Goal: Find specific page/section: Find specific page/section

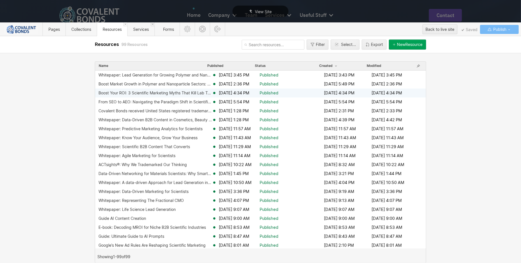
click at [175, 93] on div "Boost Your ROI: 3 Scientific Marketing Myths That Kill Lab Trust with Cosmetics…" at bounding box center [156, 93] width 114 height 4
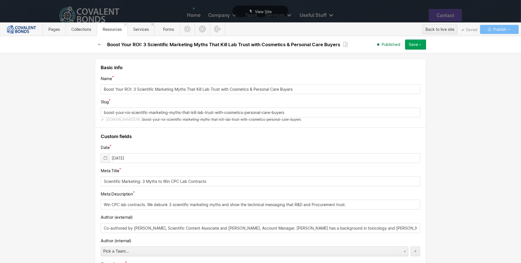
click at [106, 158] on div at bounding box center [105, 157] width 9 height 9
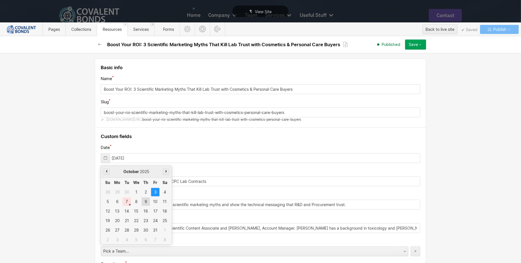
click at [144, 201] on div "9" at bounding box center [146, 201] width 8 height 8
type input "[DATE]"
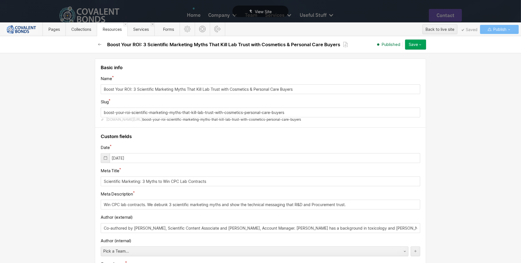
click at [416, 44] on div "Save" at bounding box center [413, 44] width 9 height 4
click at [403, 62] on div "Republish" at bounding box center [398, 64] width 55 height 8
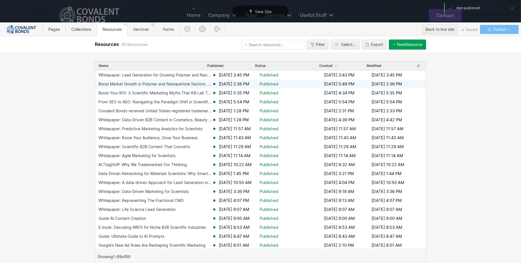
click at [178, 83] on div "Boost Market Growth in Polymer and Nanoparticle Sectors: A Trust-Building Strat…" at bounding box center [156, 84] width 114 height 4
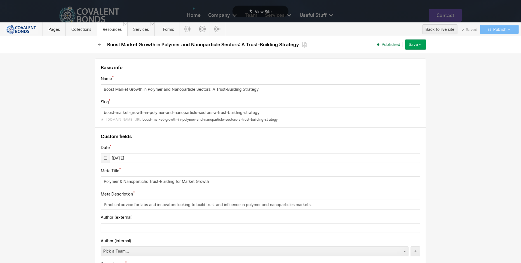
click at [103, 157] on icon at bounding box center [105, 158] width 4 height 4
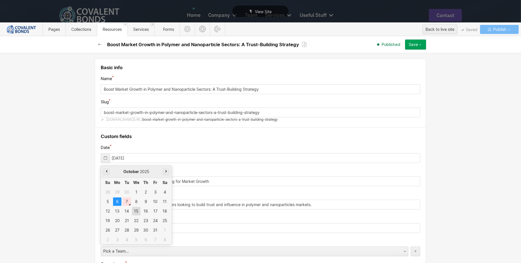
click at [132, 213] on div "15" at bounding box center [136, 211] width 8 height 8
type input "[DATE]"
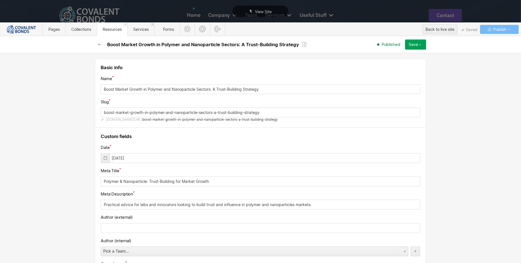
click at [418, 46] on div "Save" at bounding box center [413, 44] width 9 height 4
click at [402, 60] on div "Republish" at bounding box center [398, 64] width 55 height 8
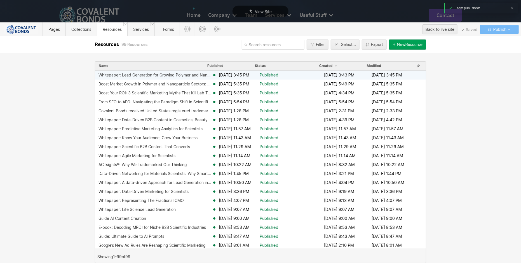
click at [182, 76] on div "Whitepaper: Lead Generation for Growing Polymer and Nanoparticle Market" at bounding box center [156, 75] width 114 height 4
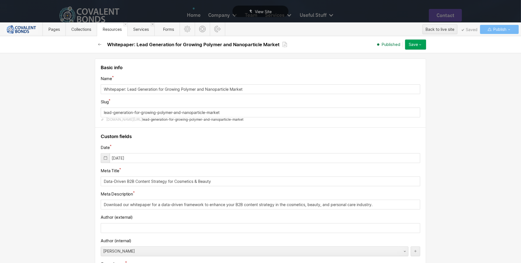
scroll to position [10, 0]
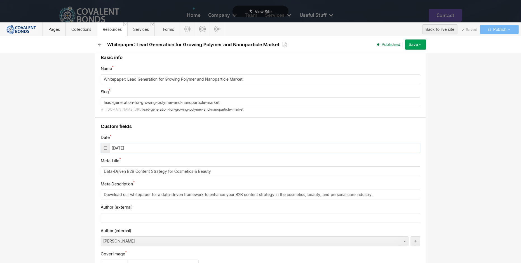
click at [159, 144] on input "[DATE]" at bounding box center [261, 148] width 320 height 10
click at [104, 148] on icon at bounding box center [105, 148] width 3 height 4
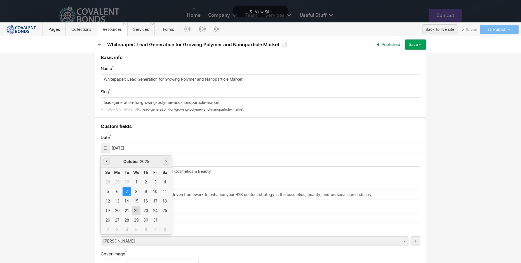
click at [134, 210] on div "22" at bounding box center [136, 210] width 8 height 8
type input "[DATE]"
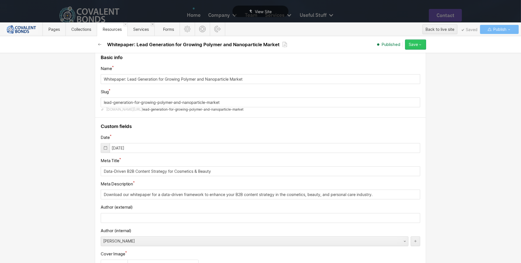
click at [417, 45] on div "Save" at bounding box center [413, 44] width 9 height 4
click at [406, 63] on div "Republish" at bounding box center [398, 64] width 55 height 8
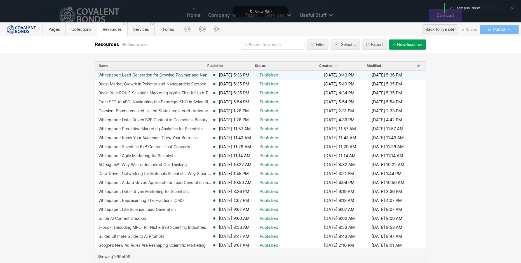
click at [178, 75] on div "Whitepaper: Lead Generation for Growing Polymer and Nanoparticle Market" at bounding box center [156, 75] width 114 height 4
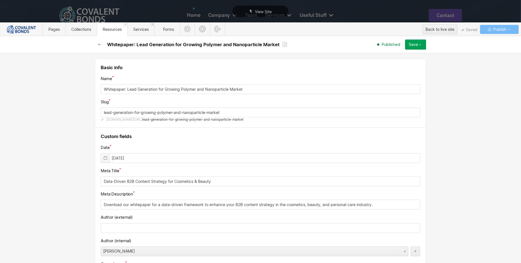
click at [103, 159] on icon at bounding box center [105, 158] width 4 height 4
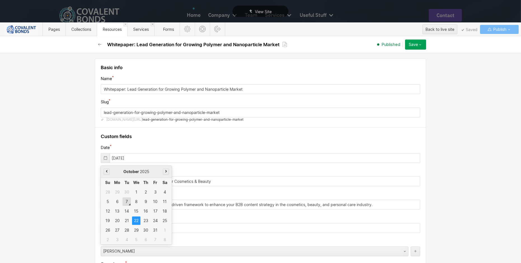
click at [125, 202] on div "7" at bounding box center [127, 201] width 8 height 8
type input "[DATE]"
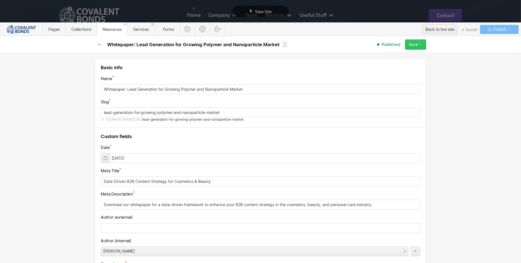
click at [419, 45] on icon "button" at bounding box center [420, 44] width 4 height 4
click at [402, 64] on div "Republish" at bounding box center [398, 64] width 55 height 8
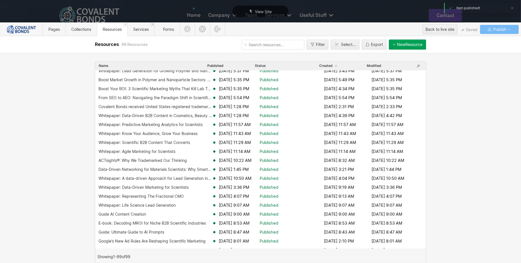
scroll to position [0, 0]
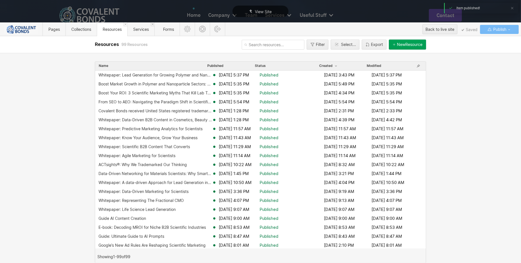
click at [437, 86] on div "Name Published Status Created Modified Whitepaper: Lead Generation for Growing …" at bounding box center [260, 158] width 521 height 210
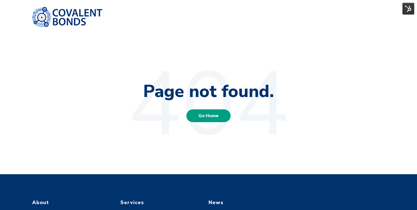
click at [209, 120] on link "Go Home" at bounding box center [208, 116] width 45 height 14
